Goal: Complete application form

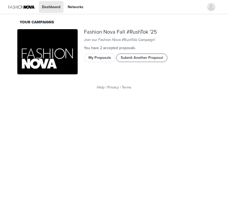
click at [134, 62] on button "Submit Another Proposal" at bounding box center [141, 58] width 51 height 8
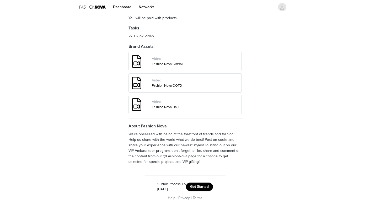
scroll to position [193, 0]
click at [199, 187] on button "Get Started" at bounding box center [199, 186] width 27 height 8
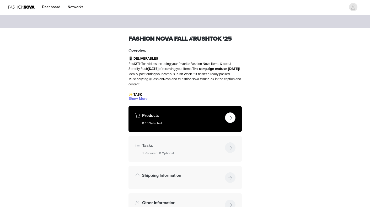
click at [174, 119] on div "Products 0 / 3 Selected" at bounding box center [182, 118] width 81 height 13
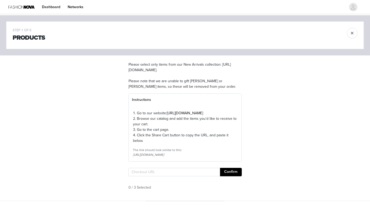
click at [159, 176] on section "Please select only items from our New Arrivals collection: [URL][DOMAIN_NAME]. …" at bounding box center [185, 127] width 126 height 145
click at [164, 176] on input "text" at bounding box center [175, 172] width 92 height 8
paste input "[URL][DOMAIN_NAME]"
type input "[URL][DOMAIN_NAME]"
click at [228, 176] on button "Confirm" at bounding box center [231, 172] width 22 height 8
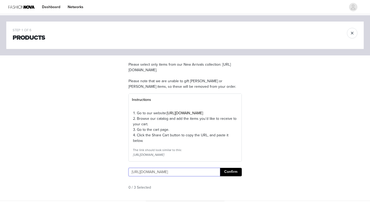
scroll to position [0, 17]
click at [228, 176] on button "Confirm" at bounding box center [231, 172] width 22 height 8
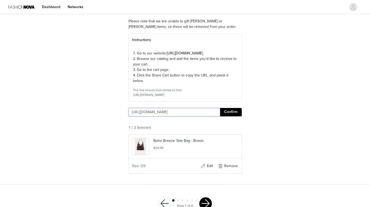
scroll to position [86, 0]
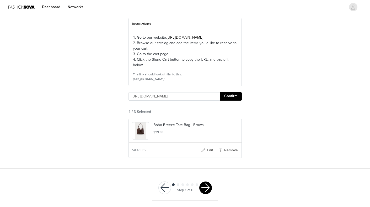
click at [210, 184] on button "button" at bounding box center [206, 187] width 13 height 13
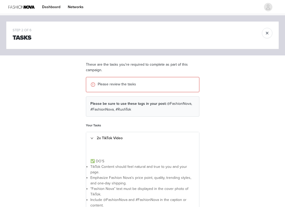
scroll to position [129, 0]
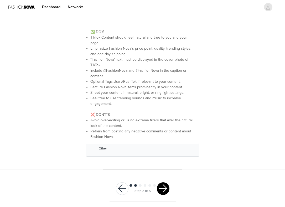
click at [169, 186] on button "button" at bounding box center [163, 188] width 13 height 13
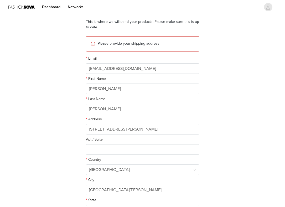
scroll to position [61, 0]
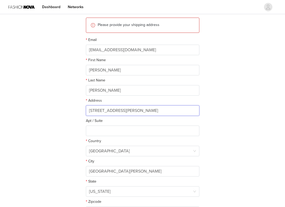
drag, startPoint x: 165, startPoint y: 110, endPoint x: 77, endPoint y: 108, distance: 88.5
click at [77, 108] on div "STEP 3 OF 6 Shipping Information This is where we will send your products. Plea…" at bounding box center [142, 90] width 285 height 272
type input "[GEOGRAPHIC_DATA]"
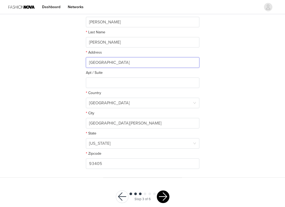
scroll to position [116, 0]
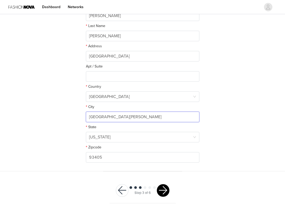
drag, startPoint x: 149, startPoint y: 116, endPoint x: 71, endPoint y: 113, distance: 77.5
click at [71, 114] on div "STEP 3 OF 6 Shipping Information This is where we will send your products. Plea…" at bounding box center [142, 35] width 285 height 272
type input "[GEOGRAPHIC_DATA]"
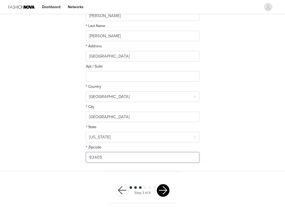
click at [130, 158] on input "93405" at bounding box center [142, 157] width 113 height 11
type input "94024"
click at [40, 141] on div "STEP 3 OF 6 Shipping Information This is where we will send your products. Plea…" at bounding box center [142, 35] width 285 height 272
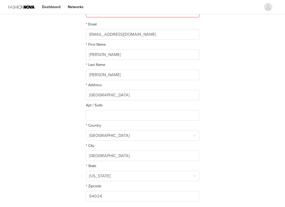
scroll to position [118, 0]
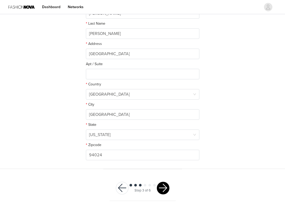
click at [166, 190] on button "button" at bounding box center [163, 188] width 13 height 13
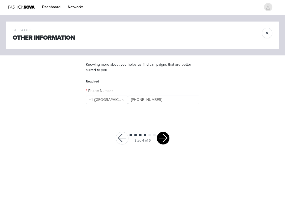
click at [163, 140] on button "button" at bounding box center [163, 138] width 13 height 13
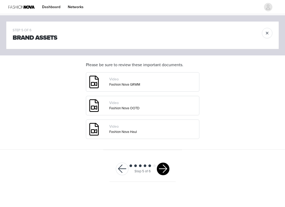
click at [169, 163] on div at bounding box center [163, 169] width 13 height 13
click at [164, 168] on button "button" at bounding box center [163, 169] width 13 height 13
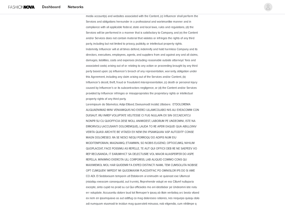
scroll to position [712, 0]
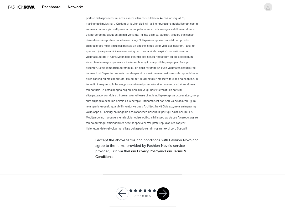
click at [87, 139] on input "checkbox" at bounding box center [88, 140] width 4 height 4
checkbox input "true"
click at [164, 188] on button "button" at bounding box center [163, 193] width 13 height 13
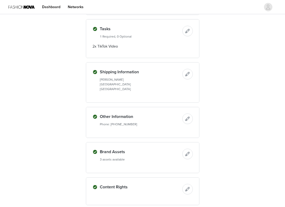
scroll to position [184, 0]
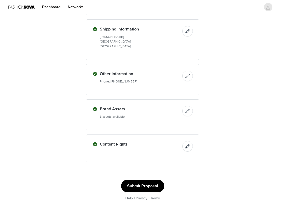
click at [146, 185] on button "Submit Proposal" at bounding box center [142, 186] width 43 height 13
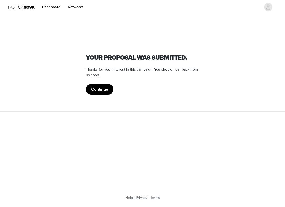
scroll to position [0, 0]
